Goal: Navigation & Orientation: Find specific page/section

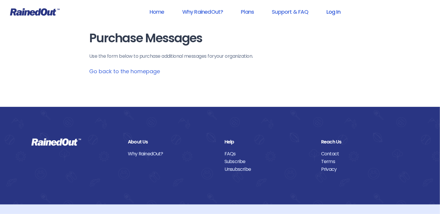
click at [334, 10] on link "Log In" at bounding box center [333, 11] width 29 height 13
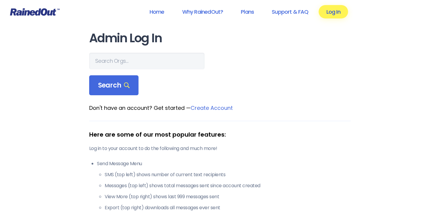
click at [336, 12] on link "Log In" at bounding box center [333, 11] width 29 height 13
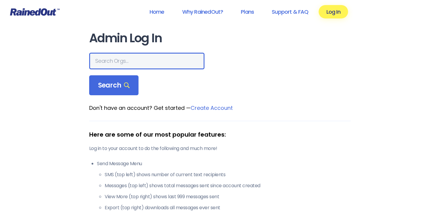
click at [116, 62] on input "text" at bounding box center [146, 61] width 115 height 17
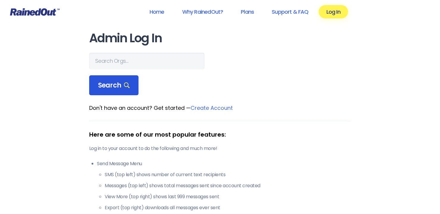
click at [110, 89] on span "Search" at bounding box center [114, 85] width 32 height 8
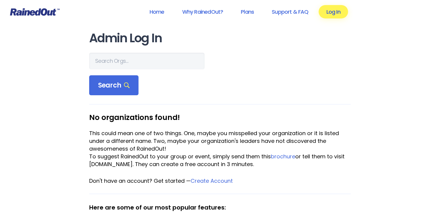
click at [334, 12] on link "Log In" at bounding box center [333, 11] width 29 height 13
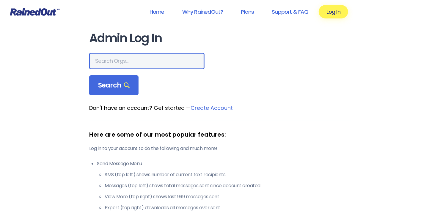
click at [128, 56] on input "text" at bounding box center [146, 61] width 115 height 17
type input "c"
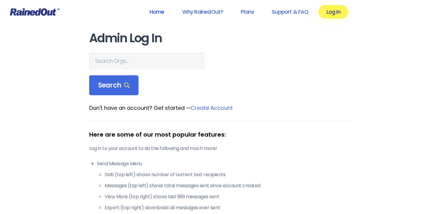
click at [162, 11] on link "Home" at bounding box center [157, 11] width 30 height 13
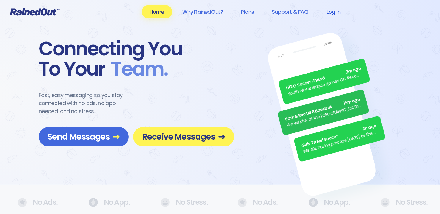
click at [338, 9] on link "Log In" at bounding box center [333, 11] width 29 height 13
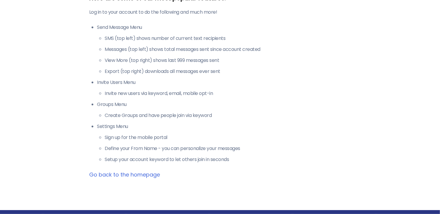
scroll to position [47, 0]
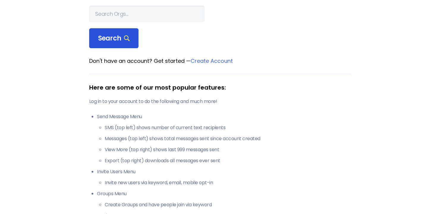
click at [125, 39] on icon at bounding box center [127, 38] width 6 height 6
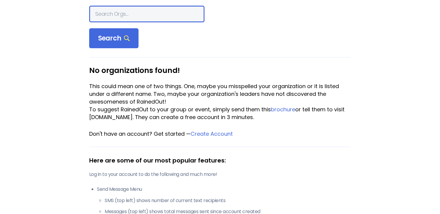
click at [127, 17] on input "text" at bounding box center [146, 14] width 115 height 17
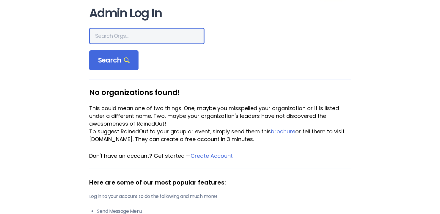
scroll to position [0, 0]
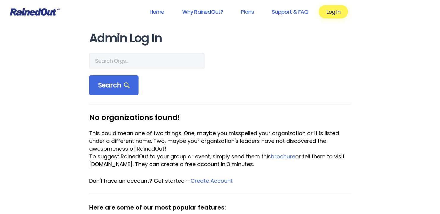
click at [198, 12] on link "Why RainedOut?" at bounding box center [203, 11] width 57 height 13
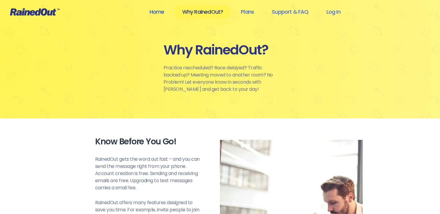
click at [157, 9] on link "Home" at bounding box center [157, 11] width 30 height 13
